Goal: Find specific page/section: Find specific page/section

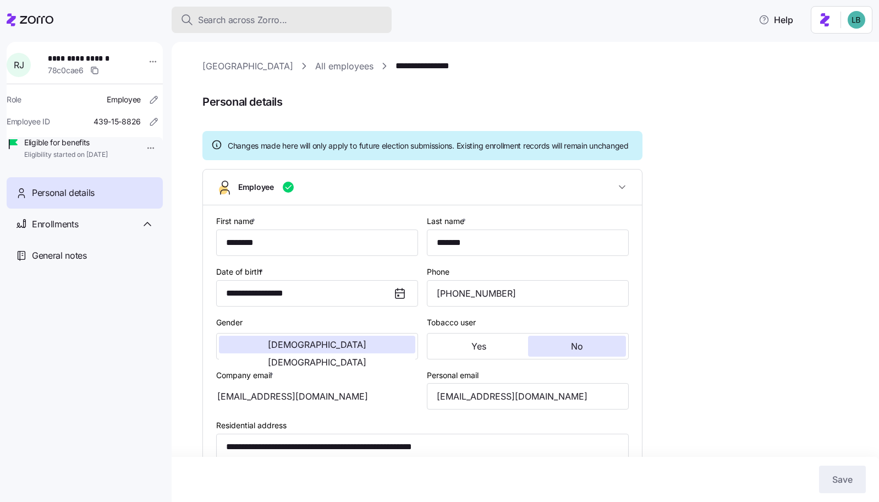
scroll to position [63, 0]
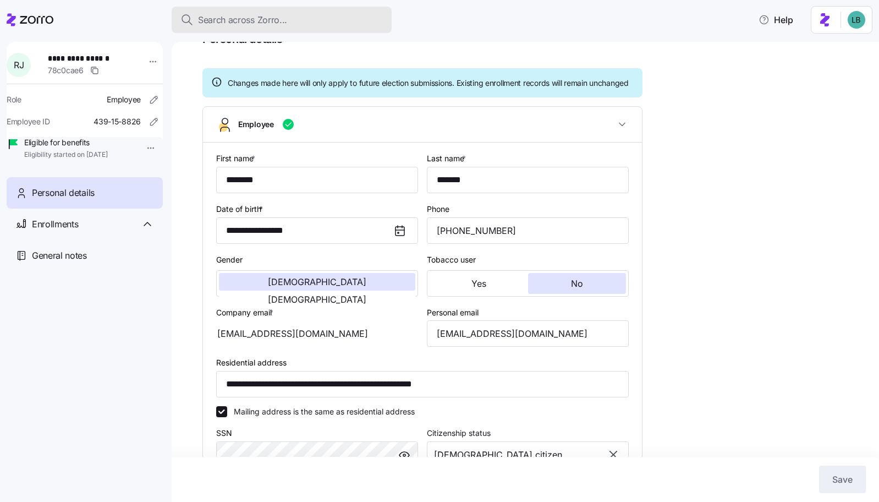
click at [216, 20] on span "Search across Zorro..." at bounding box center [242, 20] width 89 height 14
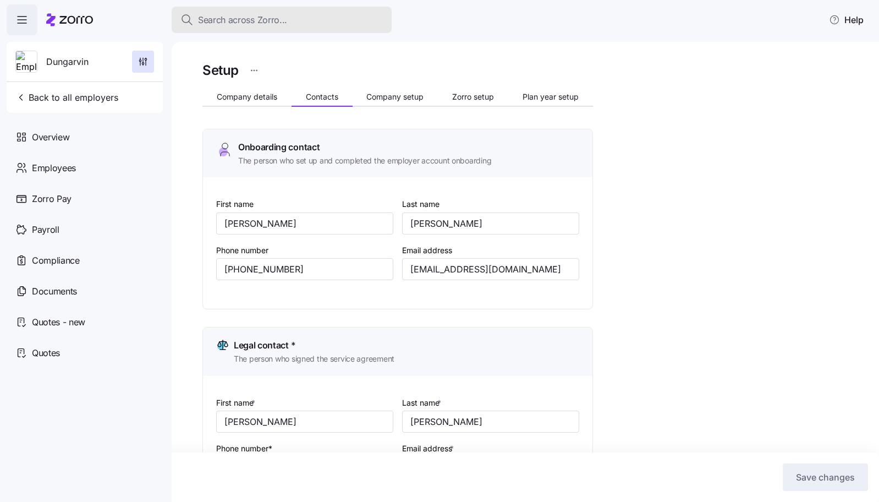
click at [237, 18] on span "Search across Zorro..." at bounding box center [242, 20] width 89 height 14
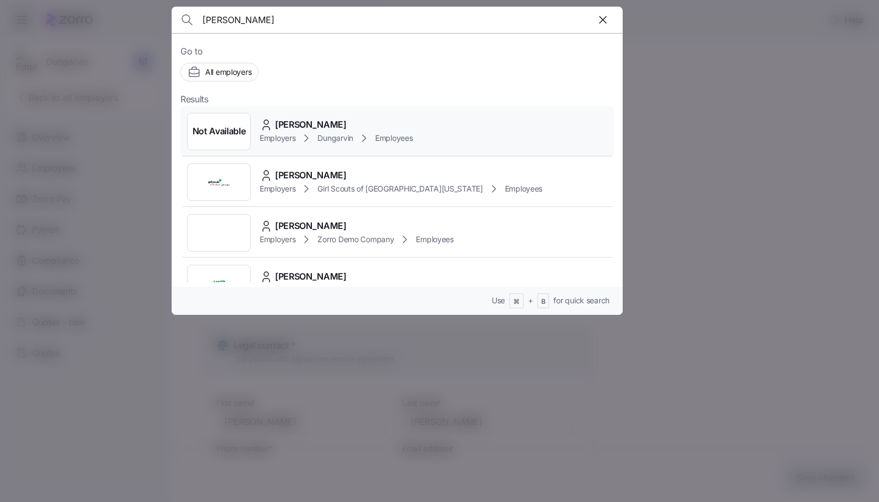
type input "Tursca Williams"
click at [314, 121] on span "Tursca Williams" at bounding box center [311, 125] width 72 height 14
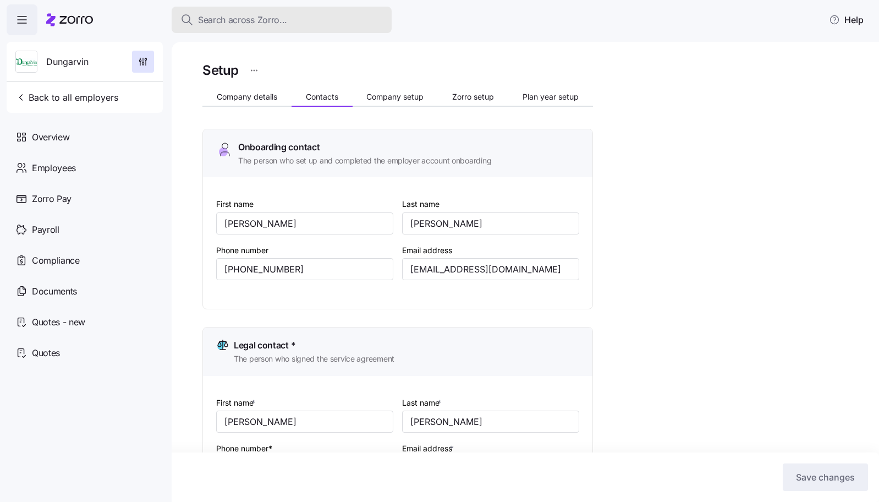
click at [233, 25] on span "Search across Zorro..." at bounding box center [242, 20] width 89 height 14
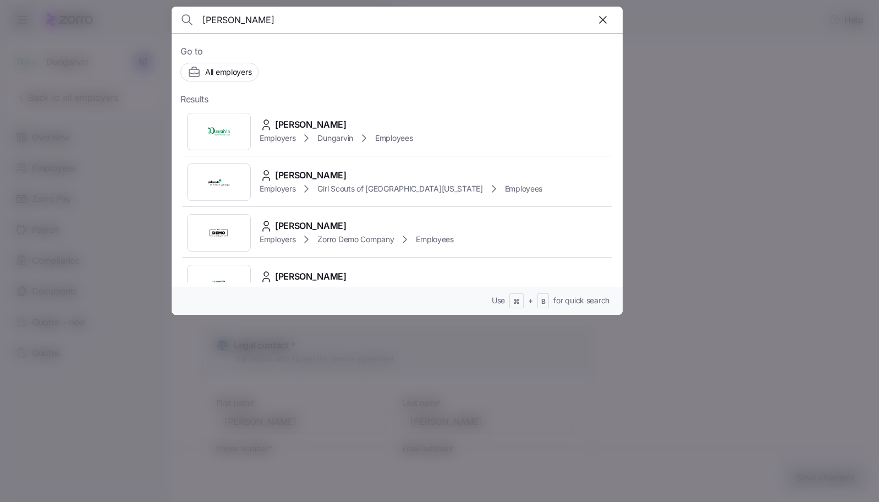
type input "Tursca WilliamsTursca Williams"
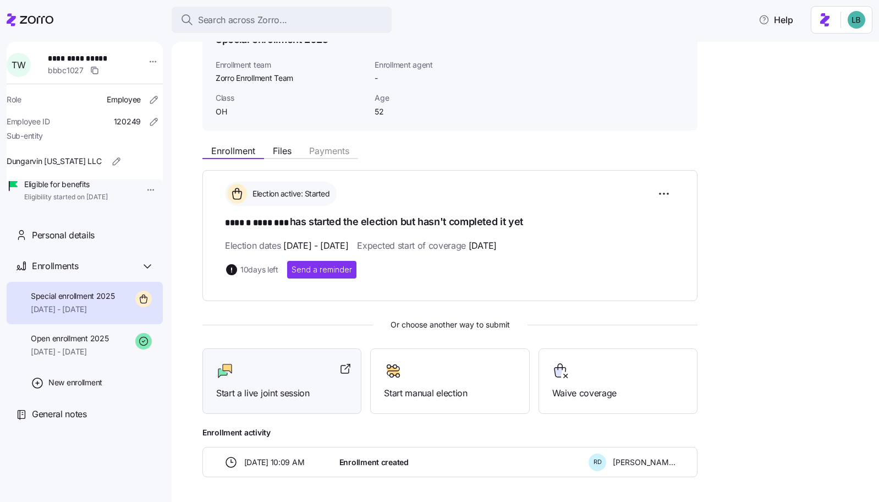
scroll to position [72, 0]
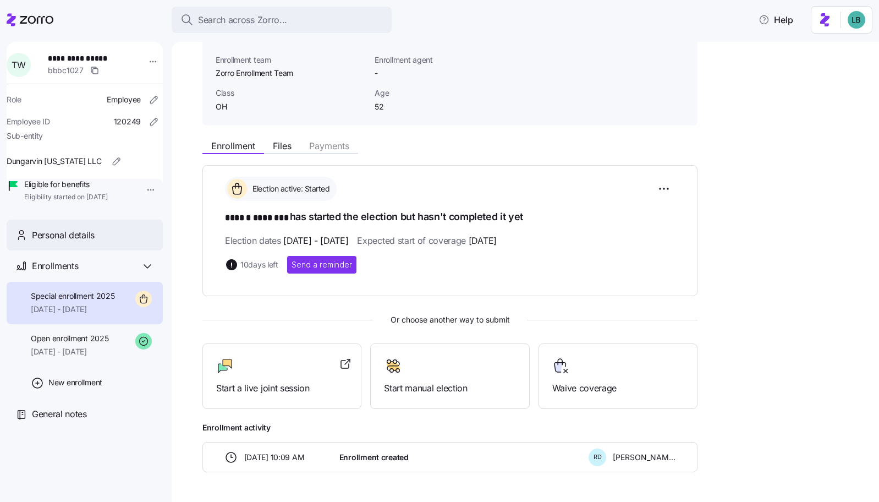
click at [91, 242] on span "Personal details" at bounding box center [63, 235] width 63 height 14
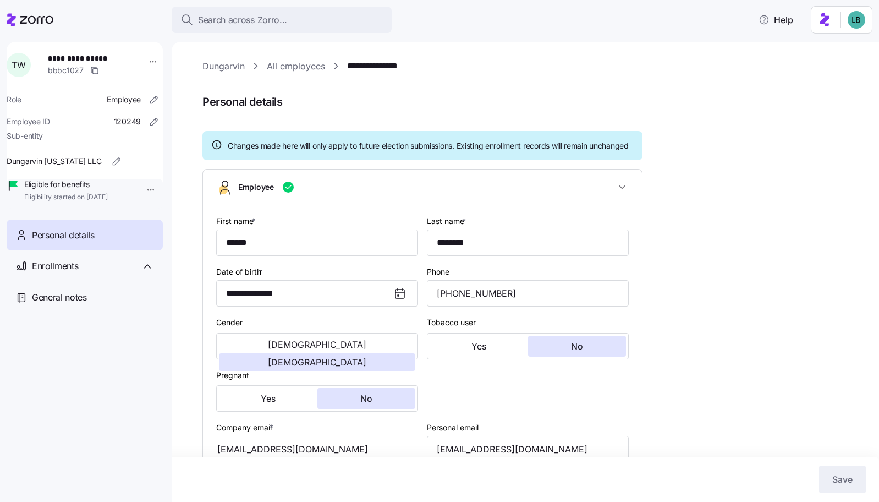
type input "OH"
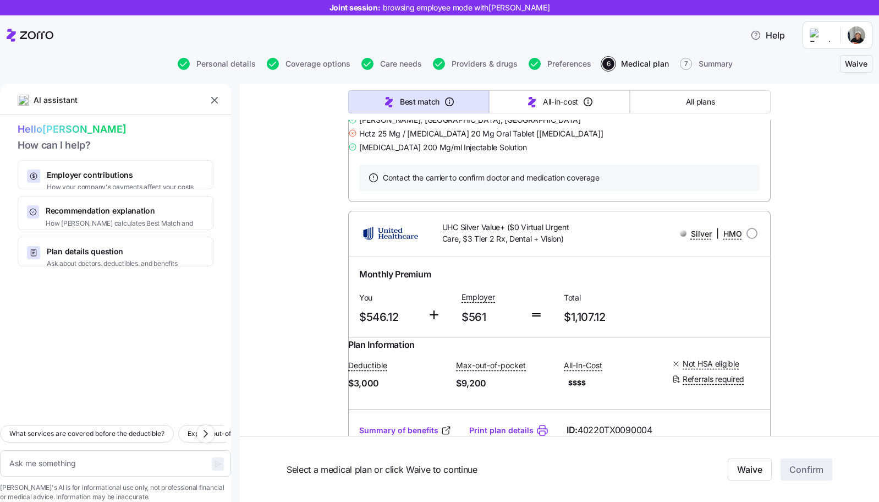
scroll to position [2890, 0]
click at [502, 81] on link "Print plan details" at bounding box center [501, 75] width 64 height 11
type textarea "x"
click at [398, 81] on link "Summary of benefits" at bounding box center [405, 75] width 92 height 11
